Goal: Information Seeking & Learning: Understand process/instructions

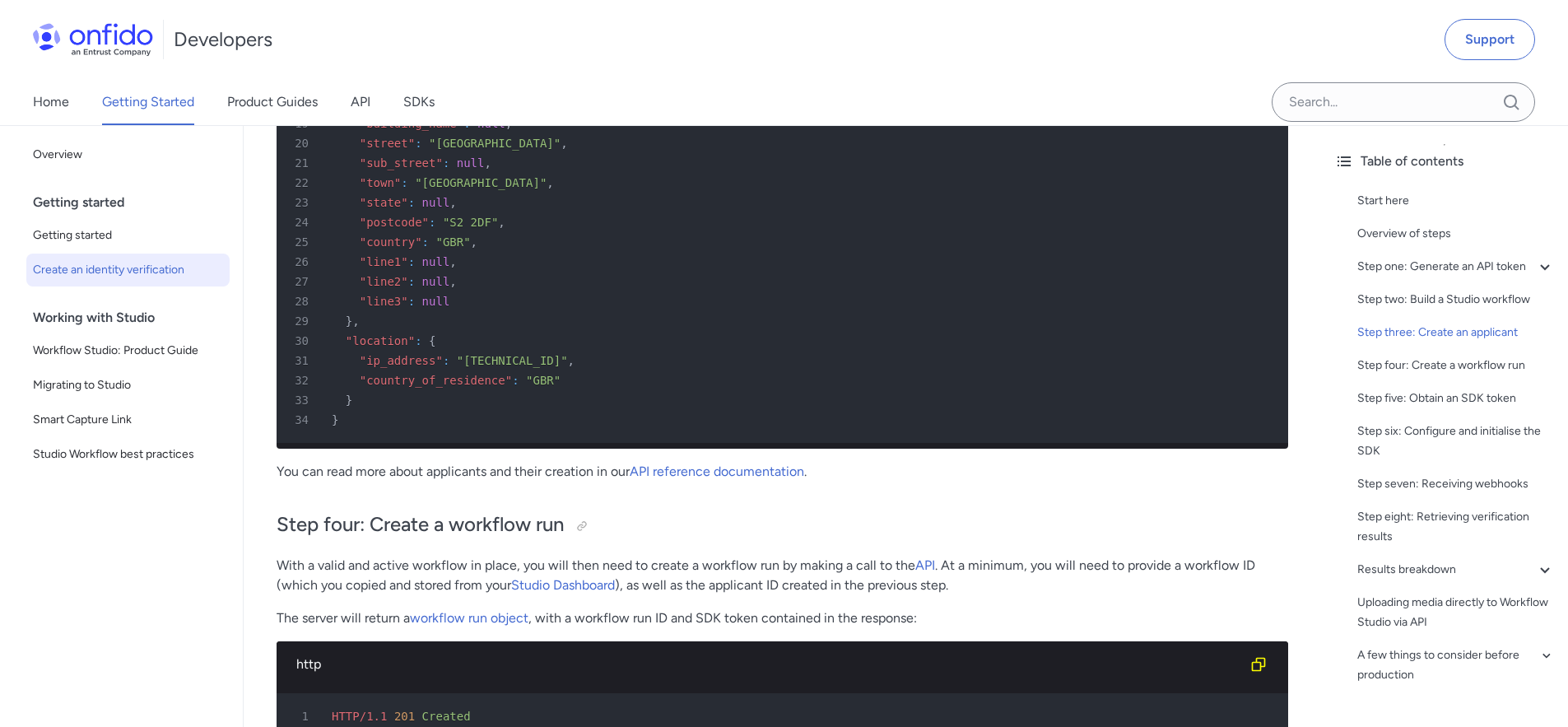
scroll to position [4654, 0]
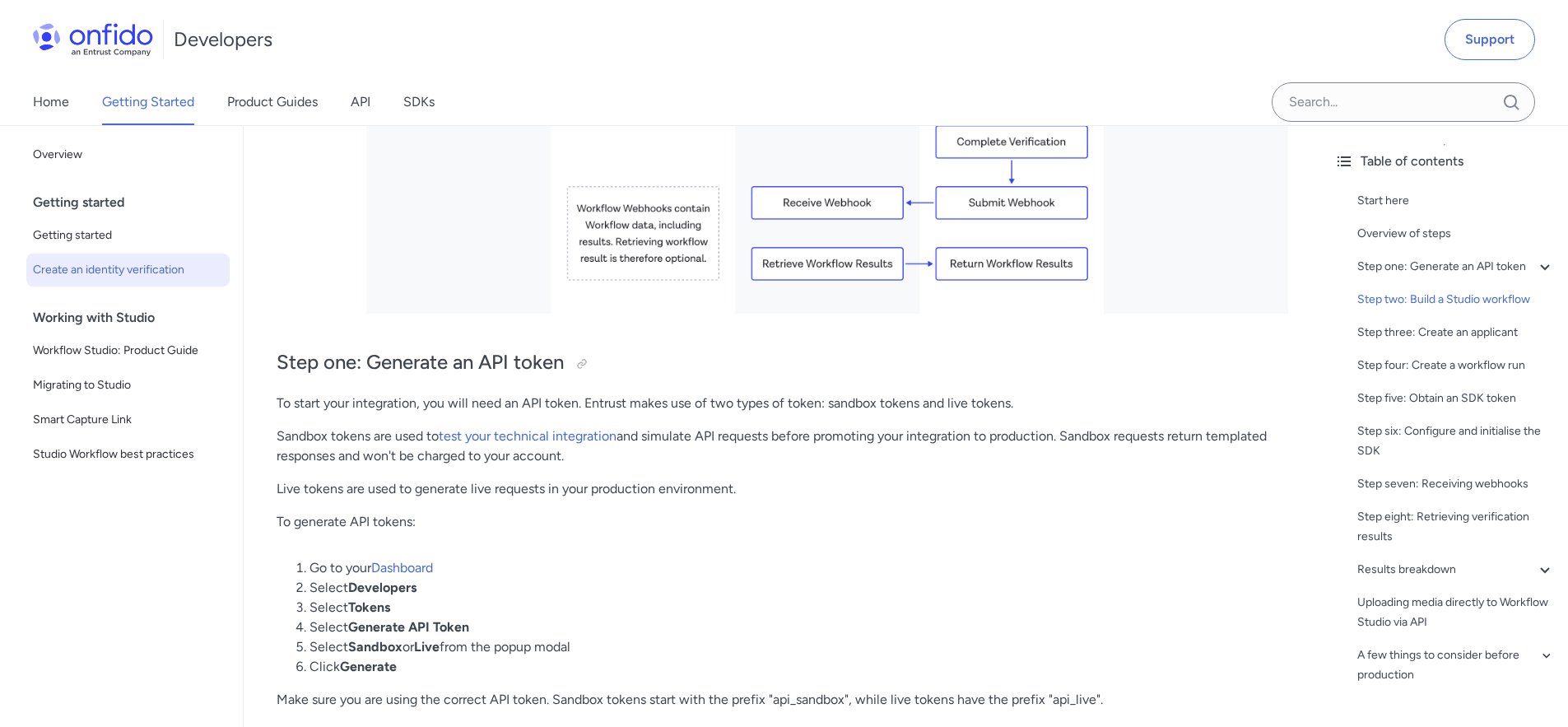
scroll to position [650, 0]
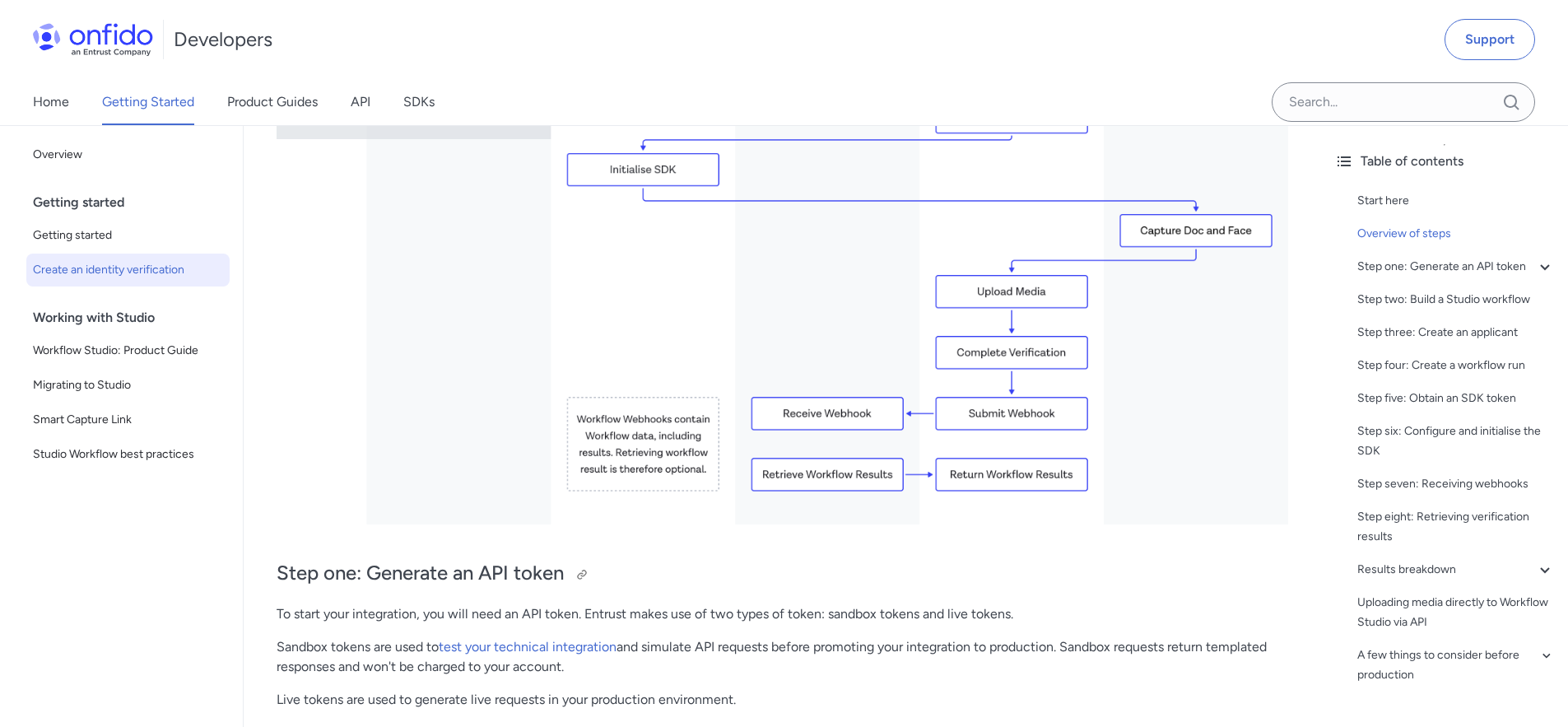
click at [806, 578] on h2 "Step one: Generate an API token" at bounding box center [782, 574] width 1012 height 28
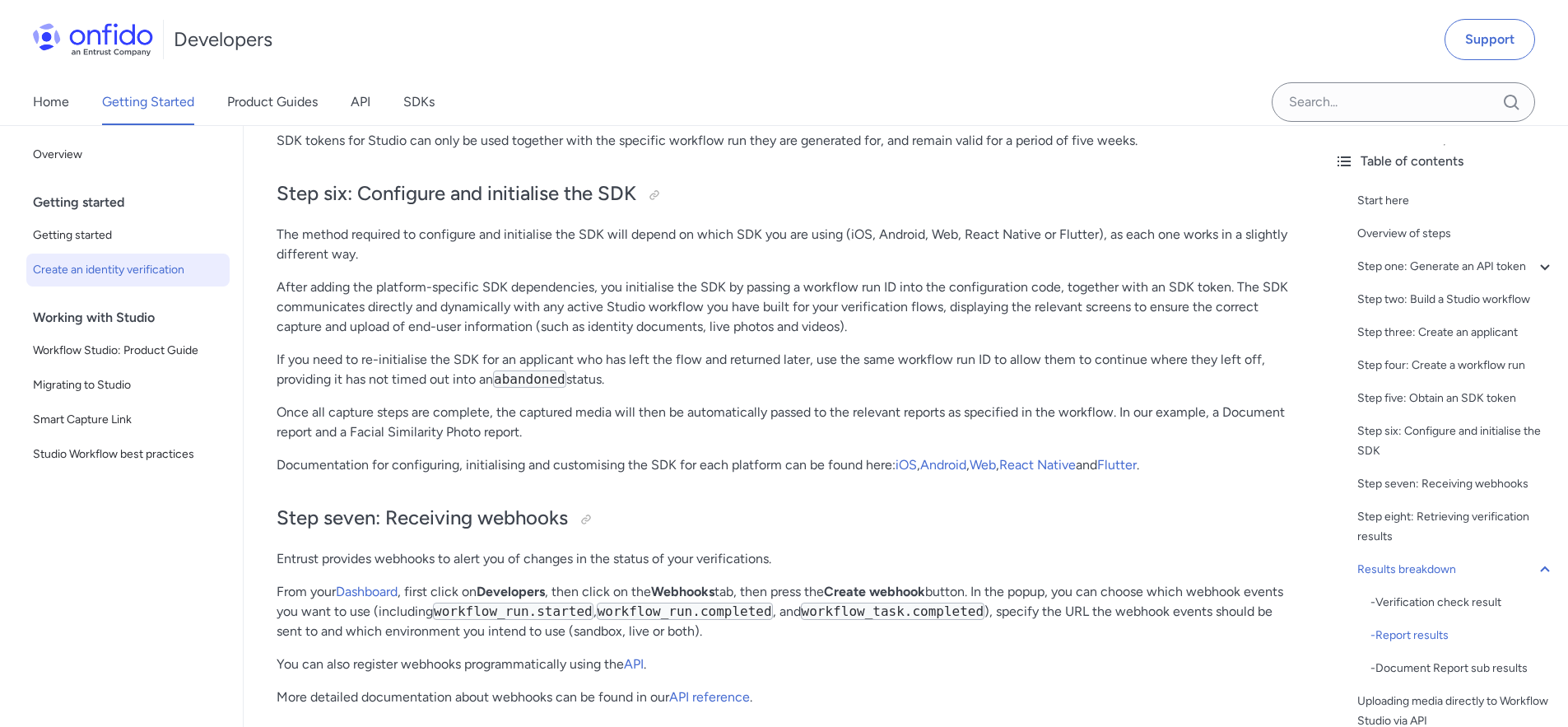
scroll to position [6642, 0]
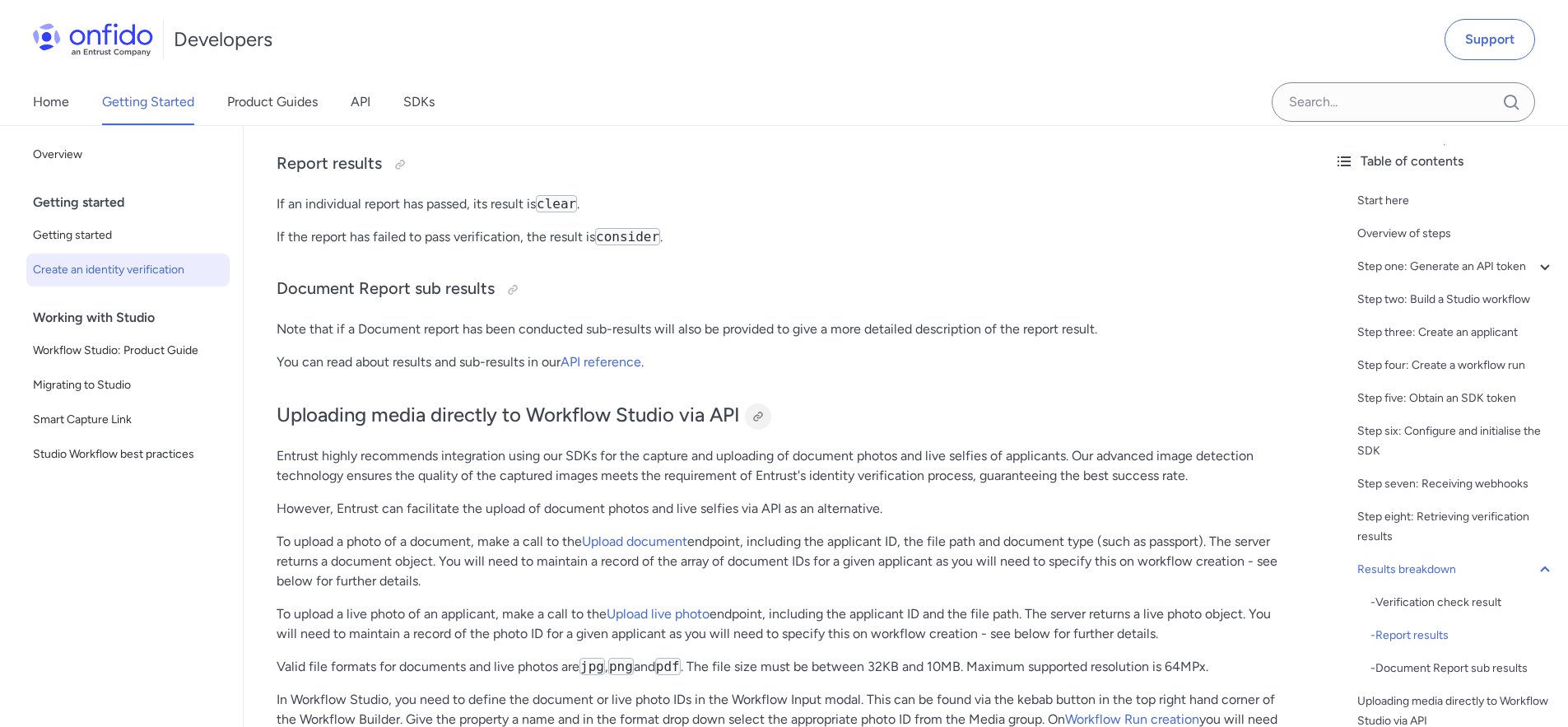
click at [760, 423] on div at bounding box center [758, 416] width 13 height 13
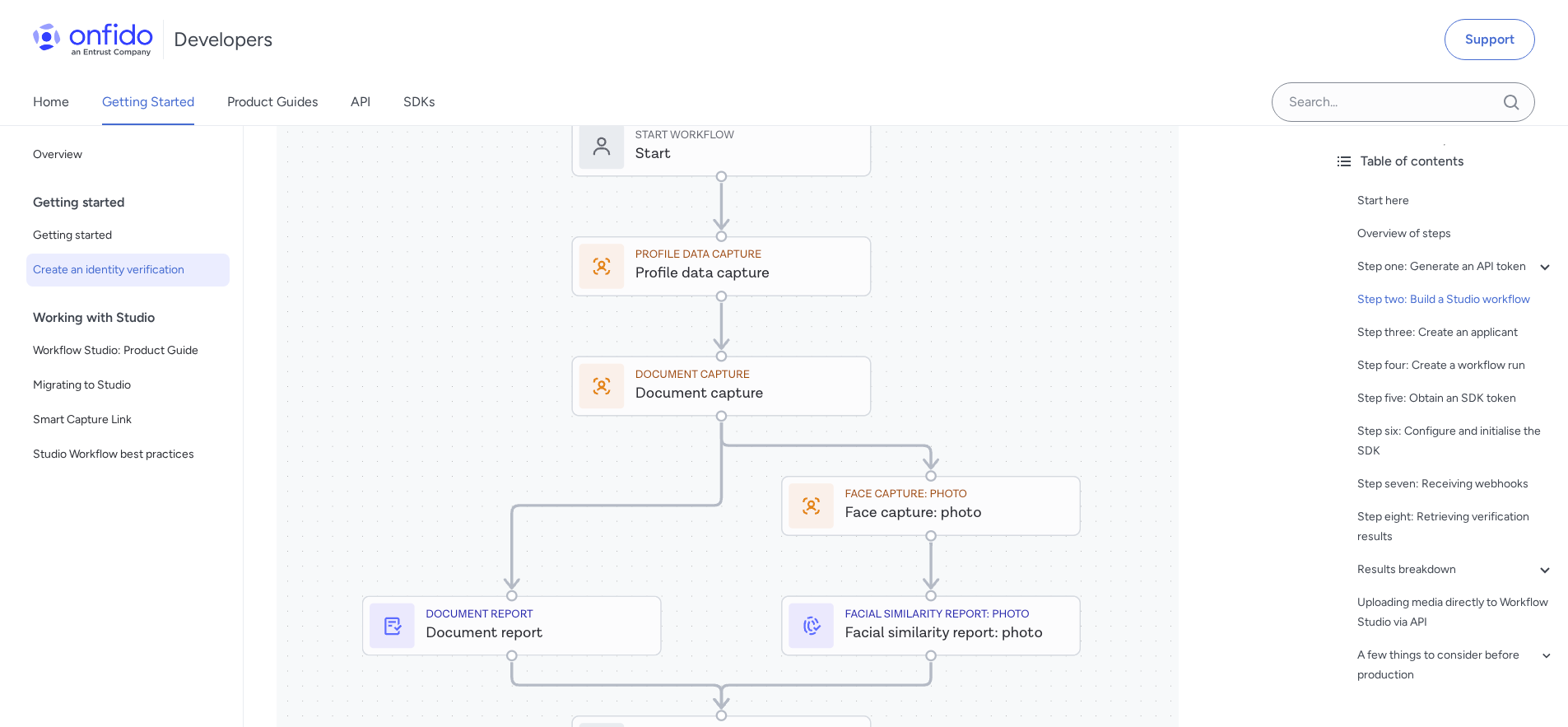
scroll to position [6903, 0]
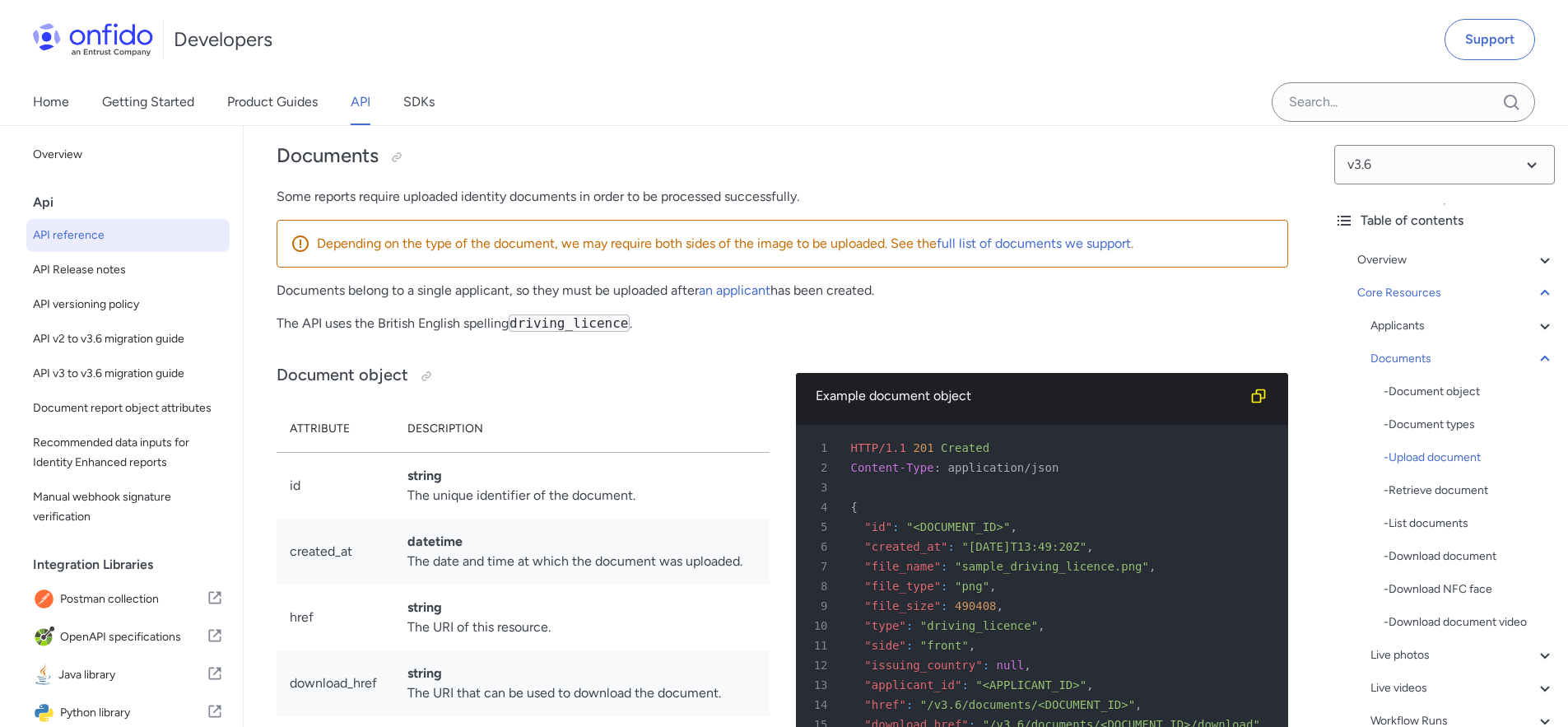
scroll to position [25368, 0]
